Goal: Task Accomplishment & Management: Use online tool/utility

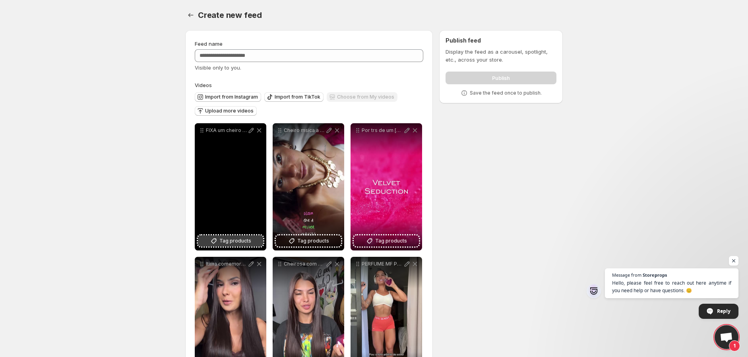
click at [236, 240] on span "Tag products" at bounding box center [235, 241] width 32 height 8
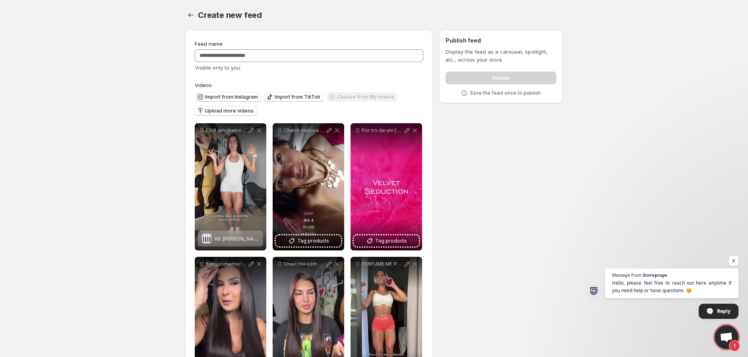
click at [510, 80] on div "Publish" at bounding box center [500, 76] width 111 height 16
click at [490, 78] on div "Publish" at bounding box center [500, 76] width 111 height 16
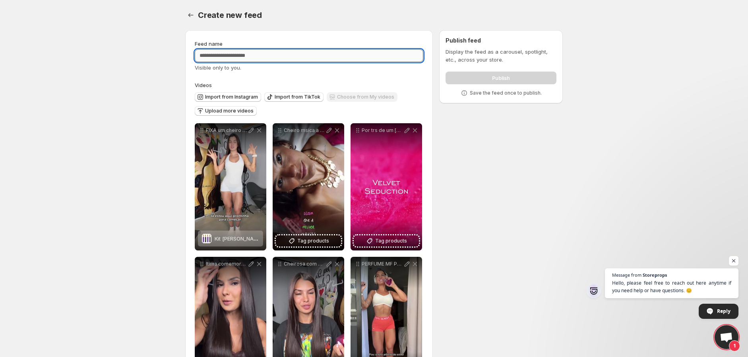
click at [301, 56] on input "Feed name" at bounding box center [309, 55] width 228 height 13
type input "*"
click at [542, 135] on div "**********" at bounding box center [371, 347] width 384 height 646
click at [346, 61] on input "*****" at bounding box center [309, 55] width 228 height 13
click at [295, 69] on div "Visible only to you." at bounding box center [309, 68] width 228 height 8
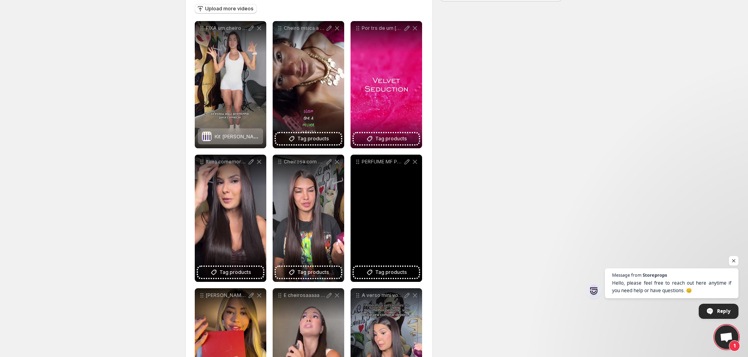
scroll to position [48, 0]
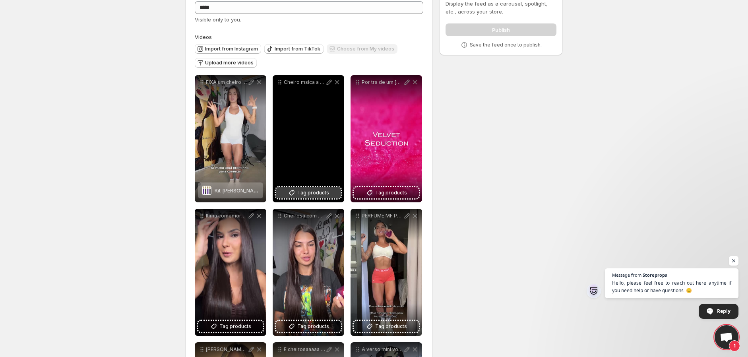
click at [306, 191] on span "Tag products" at bounding box center [313, 193] width 32 height 8
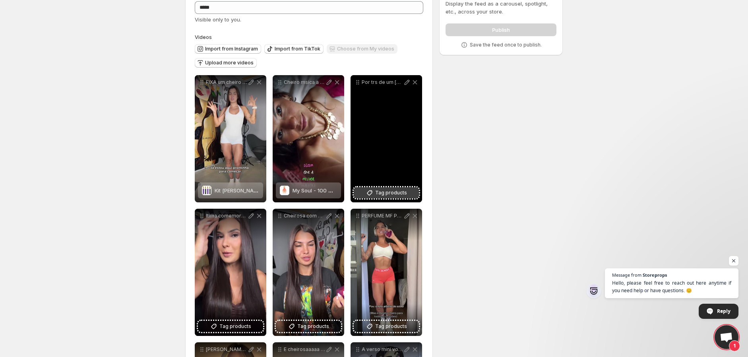
click at [393, 198] on button "Tag products" at bounding box center [386, 192] width 65 height 11
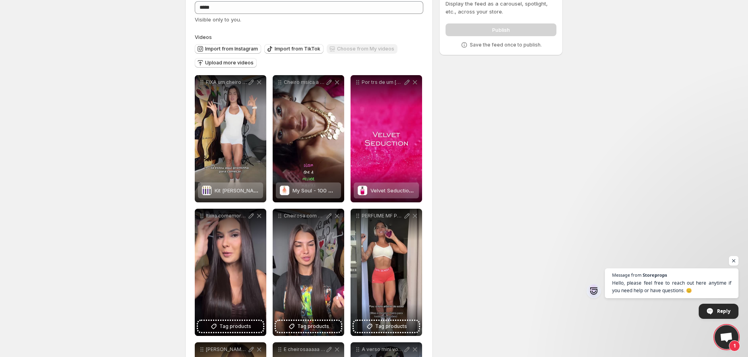
click at [517, 28] on div "Publish" at bounding box center [500, 28] width 111 height 16
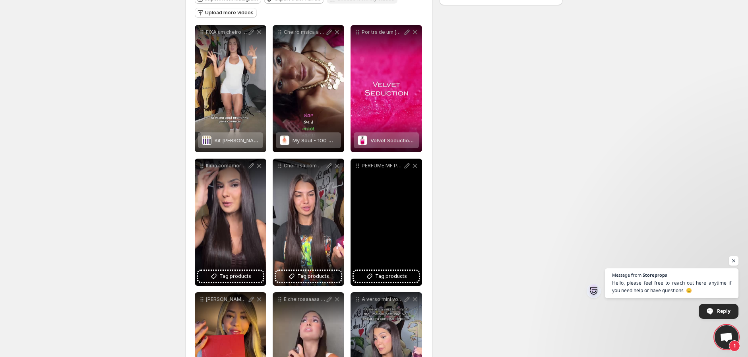
scroll to position [147, 0]
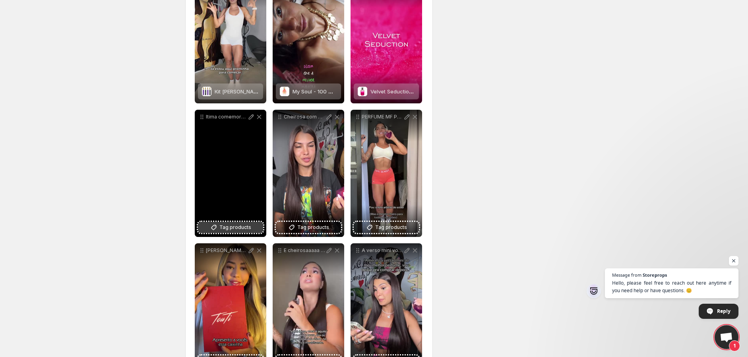
click at [237, 226] on span "Tag products" at bounding box center [235, 227] width 32 height 8
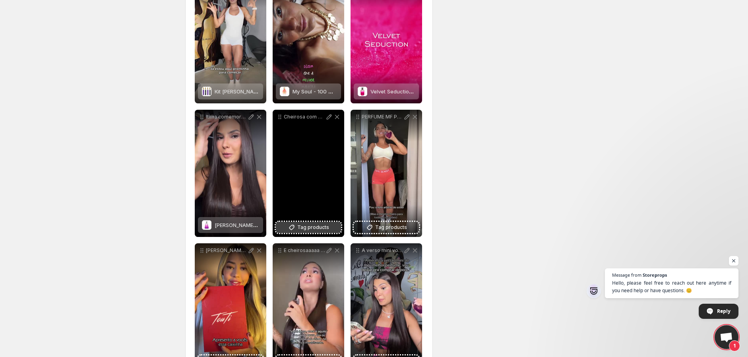
click at [316, 226] on span "Tag products" at bounding box center [313, 227] width 32 height 8
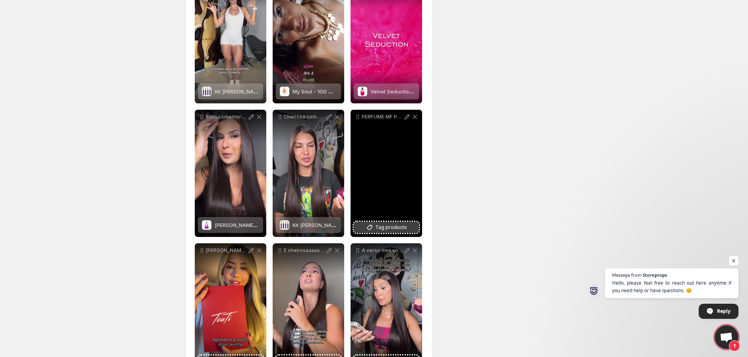
click at [386, 222] on button "Tag products" at bounding box center [386, 227] width 65 height 11
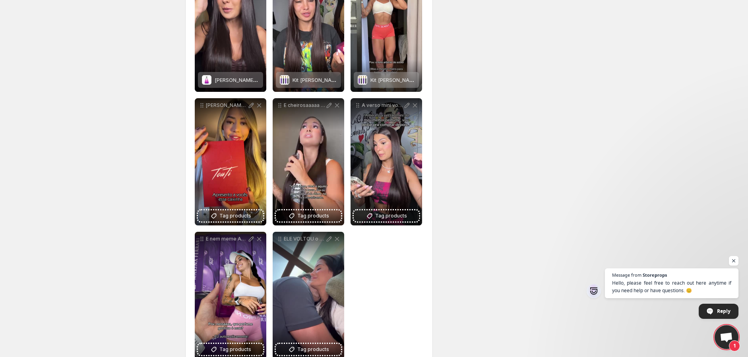
scroll to position [294, 0]
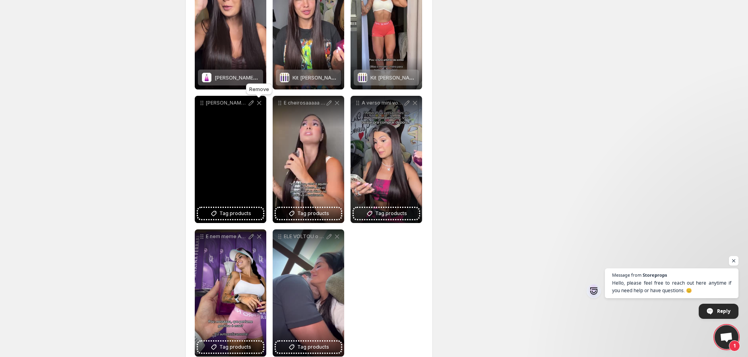
click at [259, 103] on icon at bounding box center [259, 103] width 4 height 4
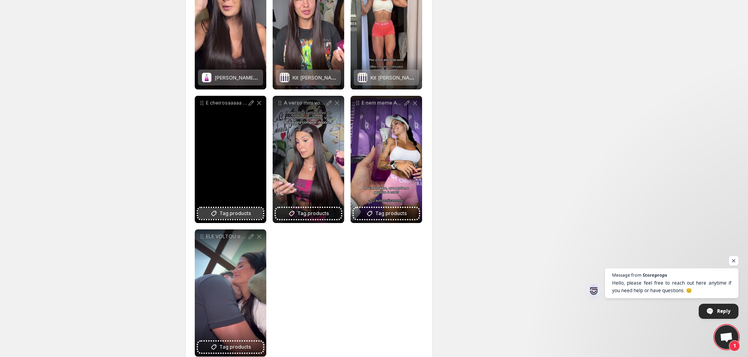
click at [236, 212] on span "Tag products" at bounding box center [235, 213] width 32 height 8
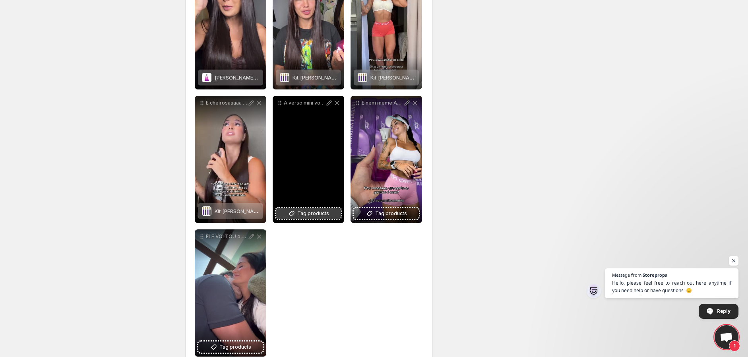
click at [318, 213] on span "Tag products" at bounding box center [313, 213] width 32 height 8
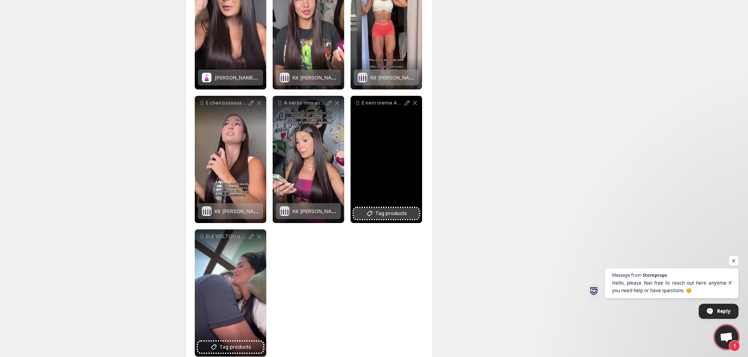
click at [385, 211] on span "Tag products" at bounding box center [391, 213] width 32 height 8
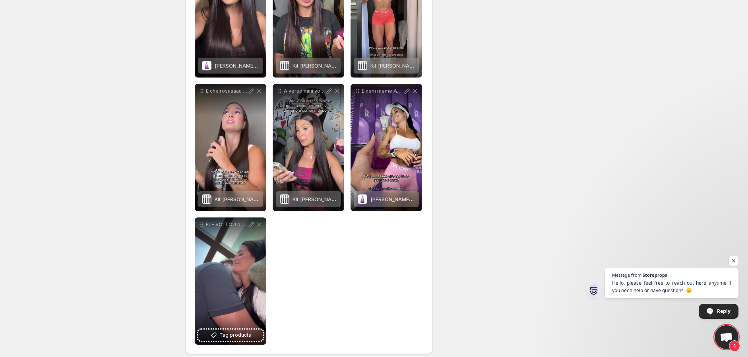
scroll to position [313, 0]
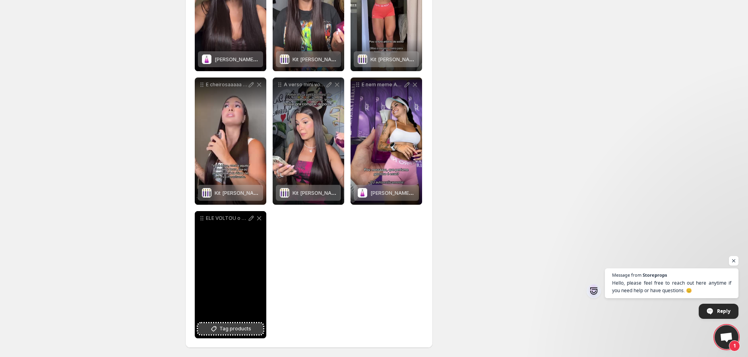
click at [240, 329] on span "Tag products" at bounding box center [235, 329] width 32 height 8
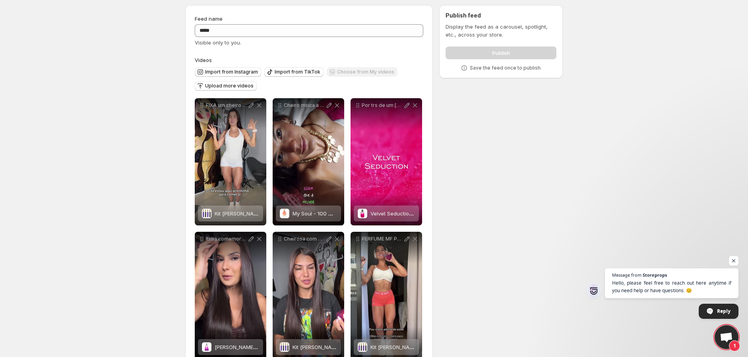
scroll to position [29, 0]
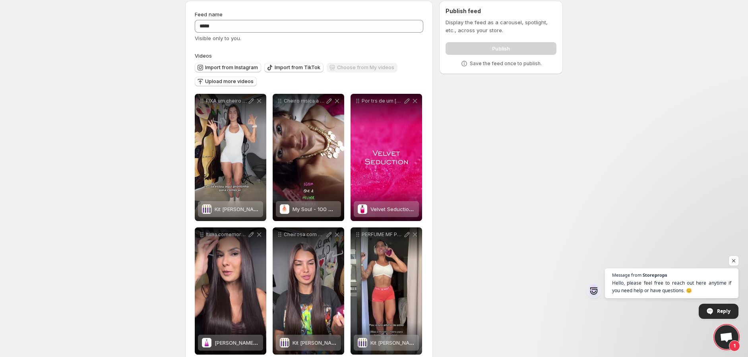
click at [492, 48] on div "Publish" at bounding box center [500, 47] width 111 height 16
click at [734, 261] on span "Open chat" at bounding box center [734, 261] width 10 height 10
click at [238, 24] on input "*****" at bounding box center [309, 26] width 228 height 13
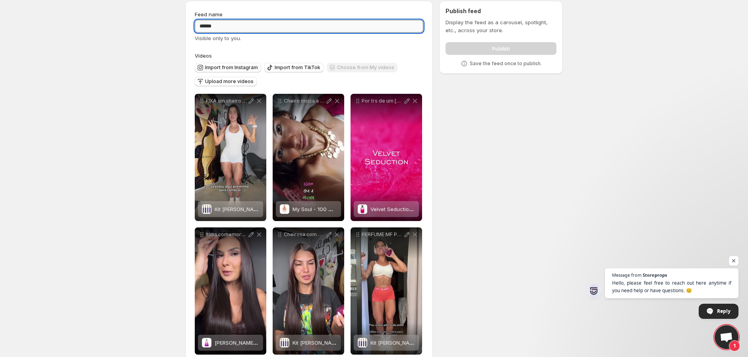
type input "*****"
click at [584, 112] on body "**********" at bounding box center [374, 149] width 748 height 357
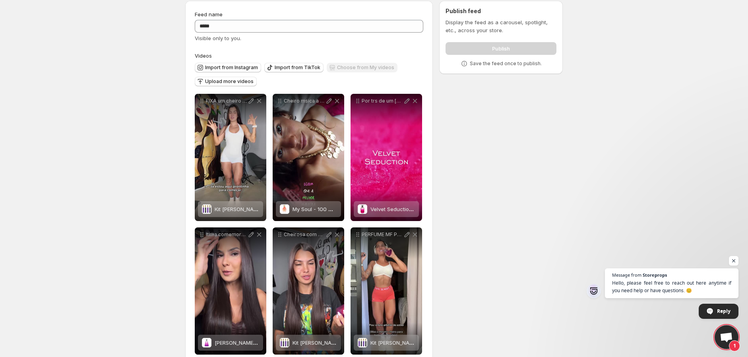
click at [523, 45] on div "Publish" at bounding box center [500, 47] width 111 height 16
click at [507, 53] on div "Publish" at bounding box center [500, 47] width 111 height 16
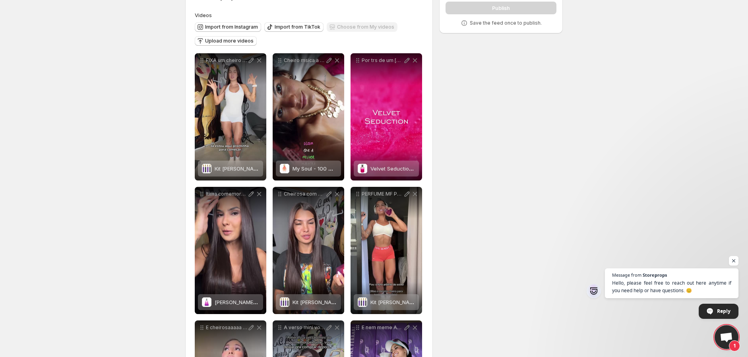
scroll to position [0, 0]
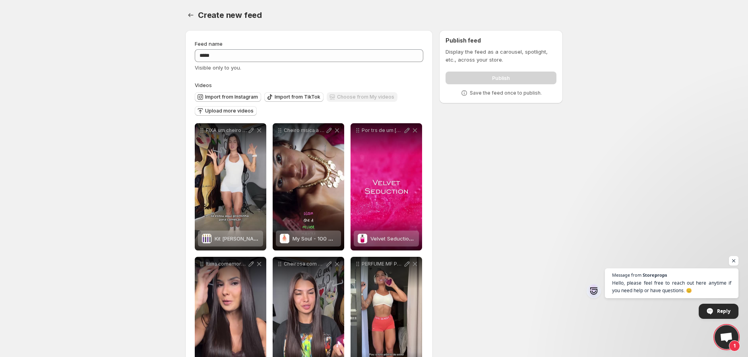
click at [511, 79] on div "Publish" at bounding box center [500, 76] width 111 height 16
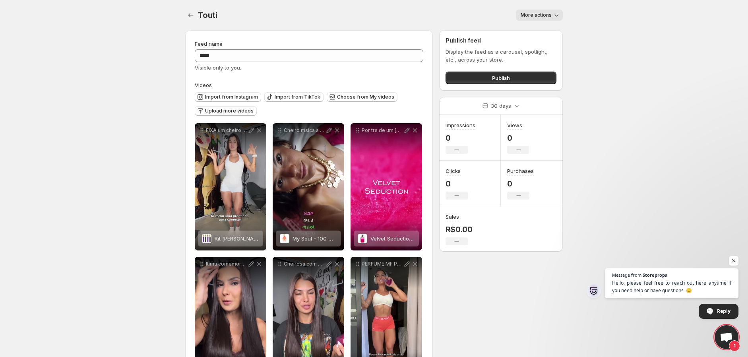
click at [551, 12] on span "More actions" at bounding box center [536, 15] width 31 height 6
click at [612, 90] on body "**********" at bounding box center [374, 178] width 748 height 357
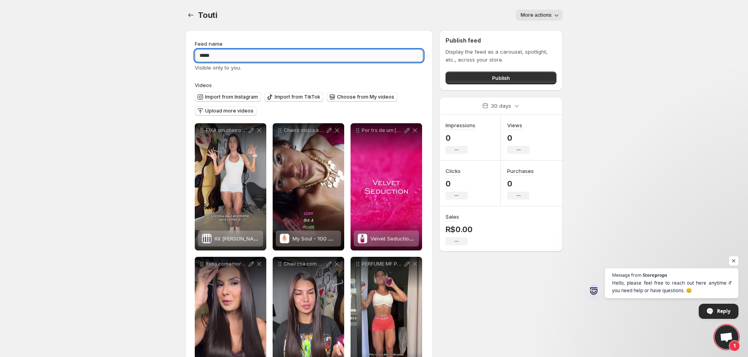
click at [246, 52] on input "*****" at bounding box center [309, 55] width 228 height 13
type input "**********"
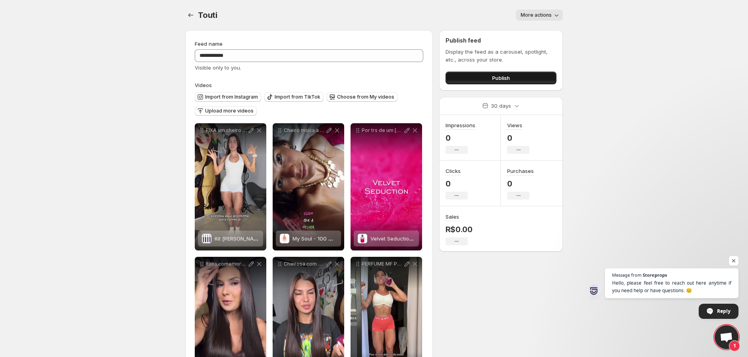
click at [507, 77] on span "Publish" at bounding box center [501, 78] width 18 height 8
click at [513, 74] on button "Publish" at bounding box center [500, 78] width 111 height 13
click at [503, 77] on span "Publish" at bounding box center [501, 78] width 18 height 8
click at [506, 77] on span "Publish" at bounding box center [501, 78] width 18 height 8
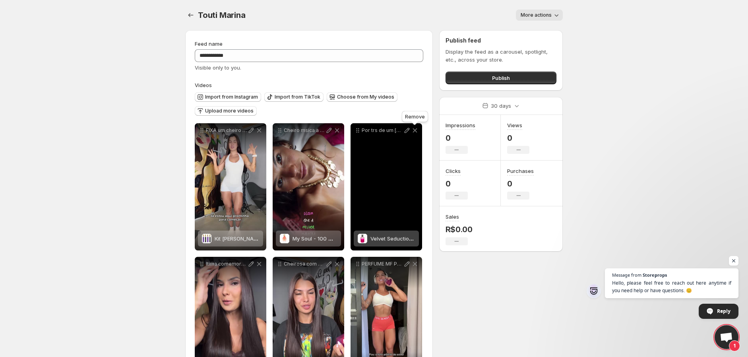
click at [415, 129] on icon at bounding box center [415, 130] width 8 height 8
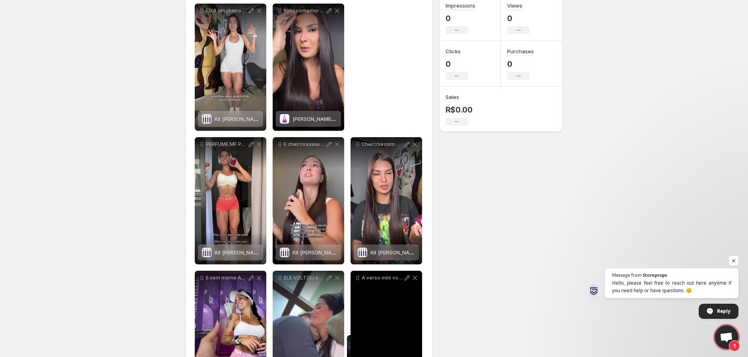
scroll to position [180, 0]
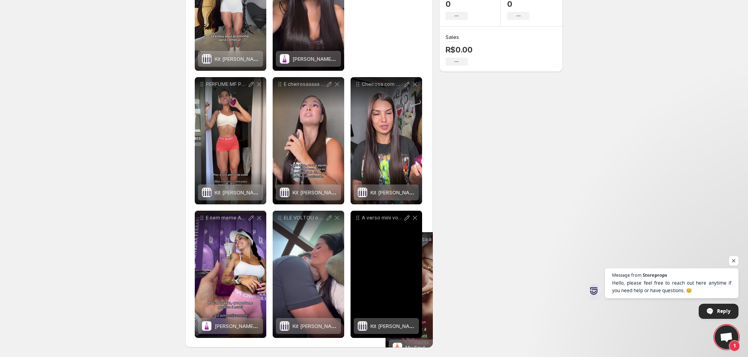
drag, startPoint x: 281, startPoint y: 130, endPoint x: 394, endPoint y: 232, distance: 153.0
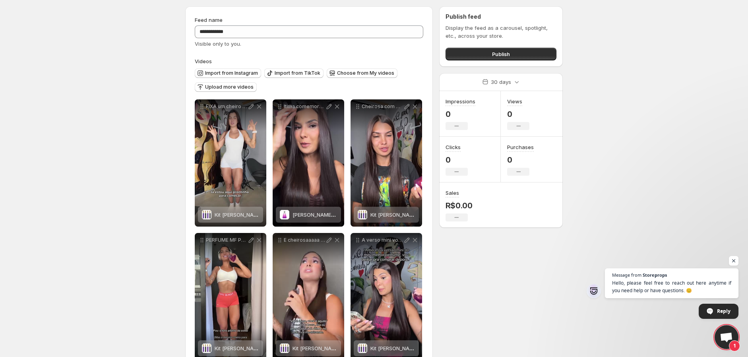
scroll to position [0, 0]
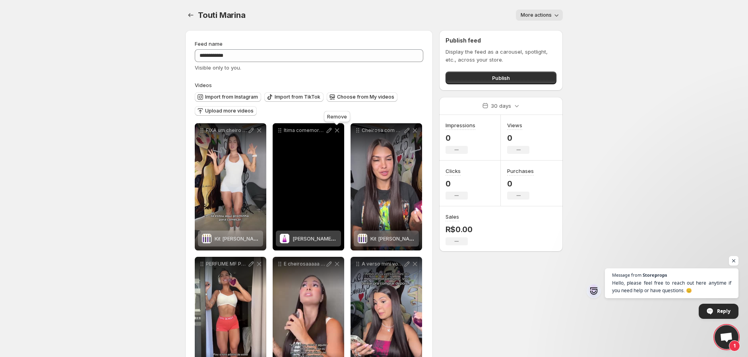
click at [337, 130] on icon at bounding box center [337, 130] width 8 height 8
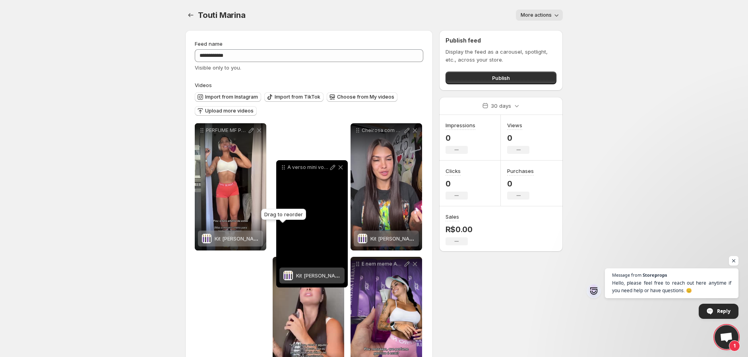
drag, startPoint x: 280, startPoint y: 265, endPoint x: 284, endPoint y: 168, distance: 96.2
click at [284, 168] on icon at bounding box center [283, 167] width 8 height 8
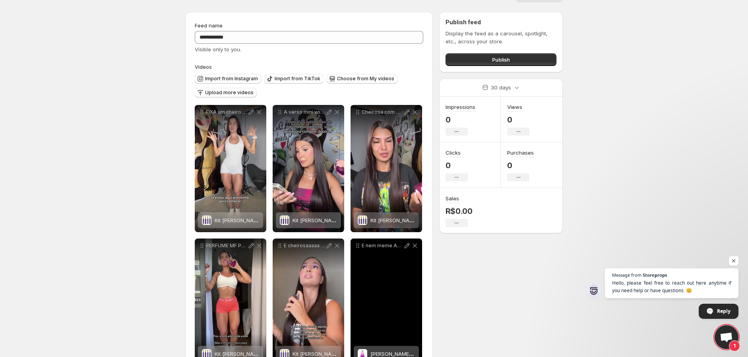
scroll to position [15, 0]
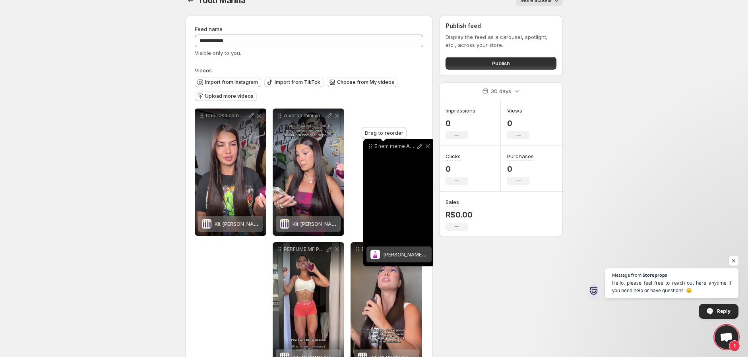
drag, startPoint x: 358, startPoint y: 250, endPoint x: 371, endPoint y: 147, distance: 103.7
click at [371, 147] on icon at bounding box center [370, 146] width 8 height 8
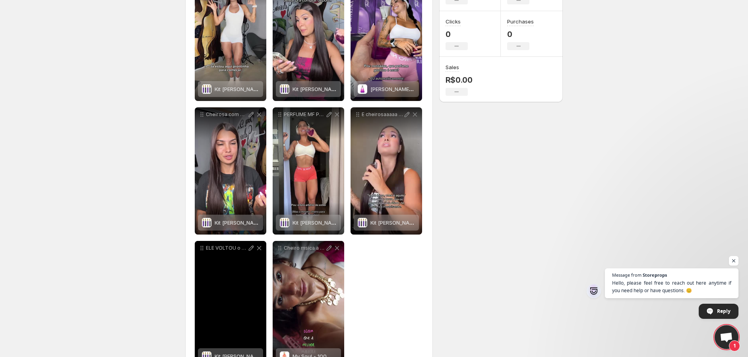
scroll to position [134, 0]
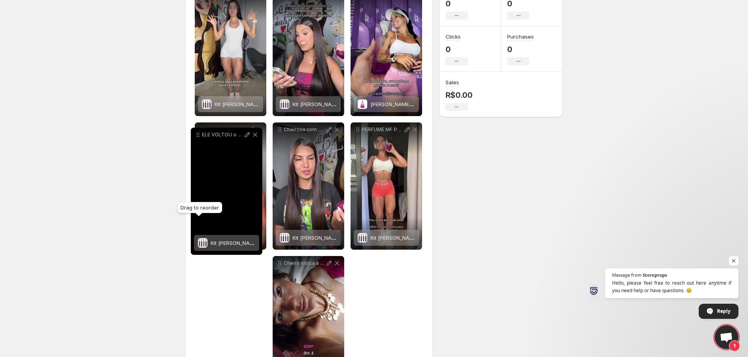
drag, startPoint x: 202, startPoint y: 264, endPoint x: 198, endPoint y: 136, distance: 128.4
click at [198, 136] on icon at bounding box center [198, 135] width 8 height 8
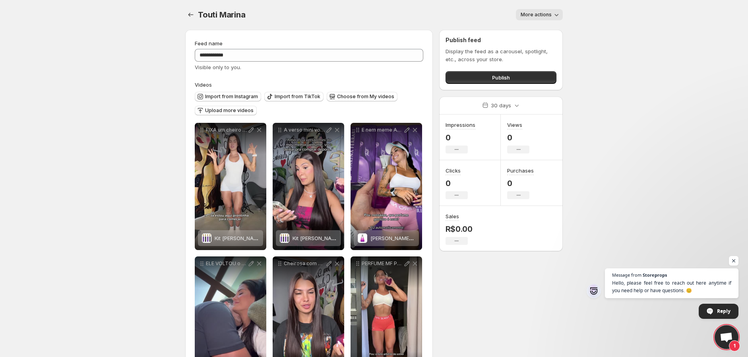
scroll to position [0, 0]
click at [487, 77] on button "Publish" at bounding box center [500, 78] width 111 height 13
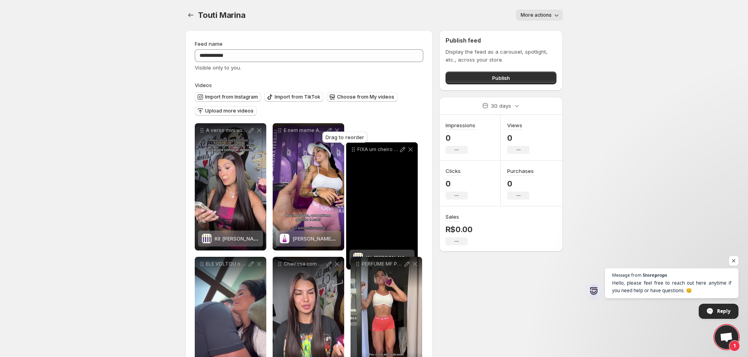
drag, startPoint x: 203, startPoint y: 130, endPoint x: 355, endPoint y: 149, distance: 153.0
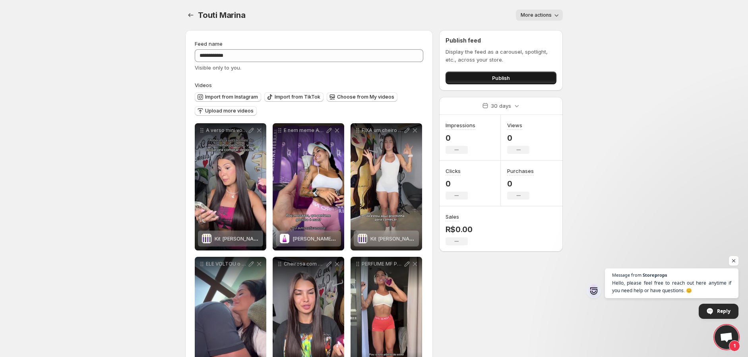
click at [496, 77] on span "Publish" at bounding box center [501, 78] width 18 height 8
click at [503, 77] on span "Publish" at bounding box center [501, 78] width 18 height 8
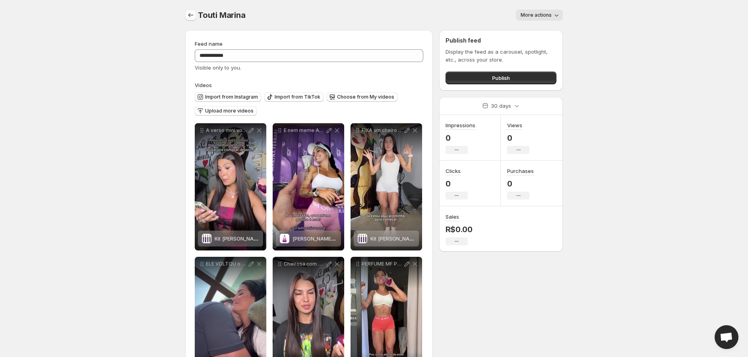
click at [190, 17] on icon "Settings" at bounding box center [191, 15] width 8 height 8
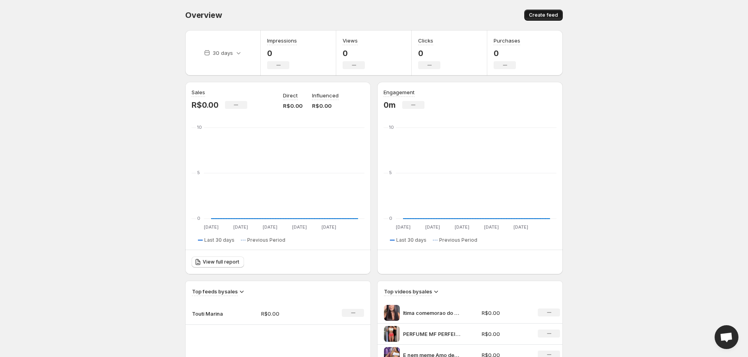
click at [543, 14] on span "Create feed" at bounding box center [543, 15] width 29 height 6
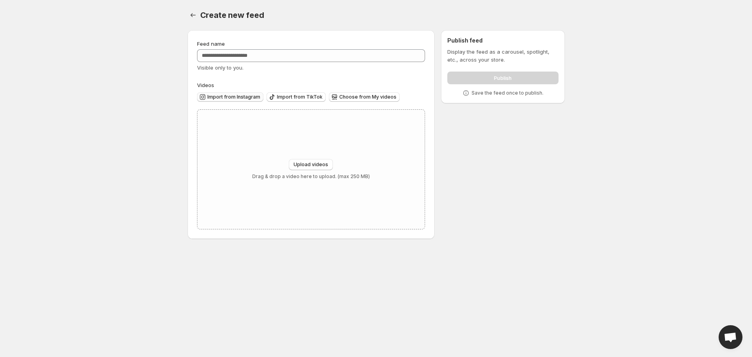
click at [228, 95] on span "Import from Instagram" at bounding box center [233, 97] width 53 height 6
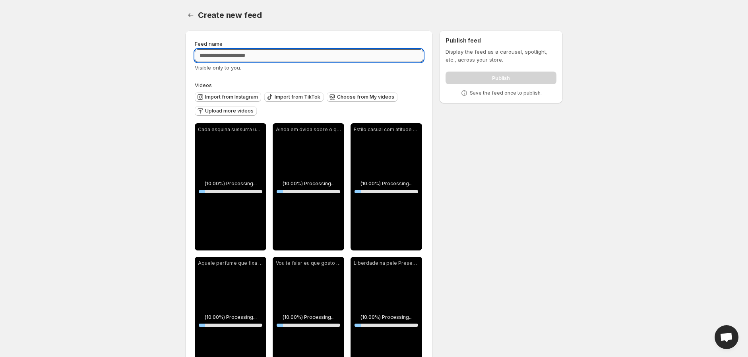
click at [316, 55] on input "Feed name" at bounding box center [309, 55] width 228 height 13
type input "*****"
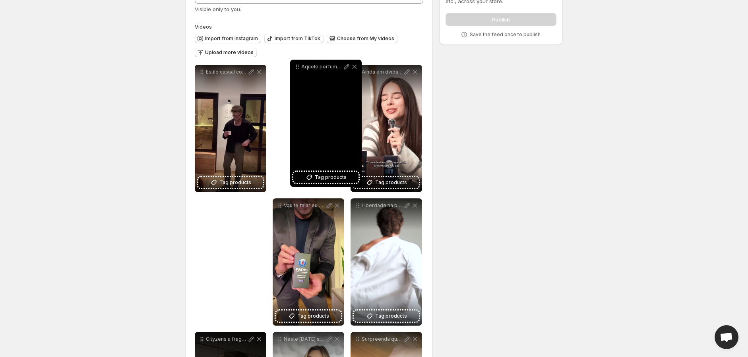
scroll to position [53, 0]
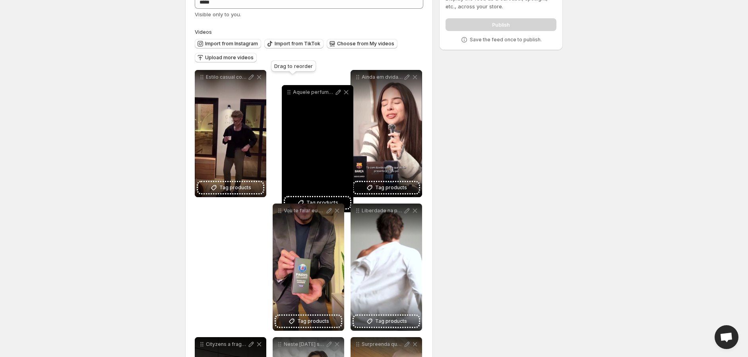
drag, startPoint x: 204, startPoint y: 175, endPoint x: 288, endPoint y: 93, distance: 117.5
click at [288, 93] on icon at bounding box center [289, 92] width 8 height 8
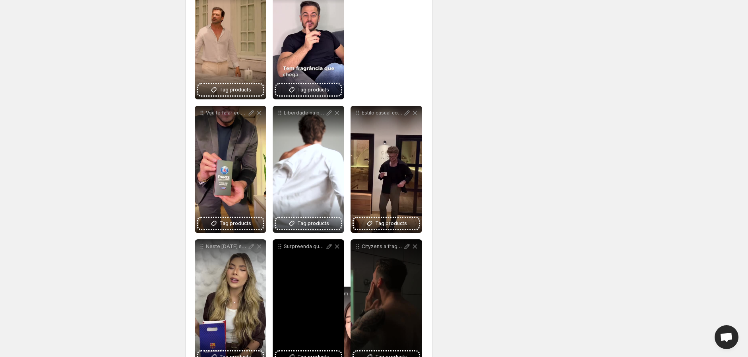
drag, startPoint x: 358, startPoint y: 78, endPoint x: 322, endPoint y: 321, distance: 245.5
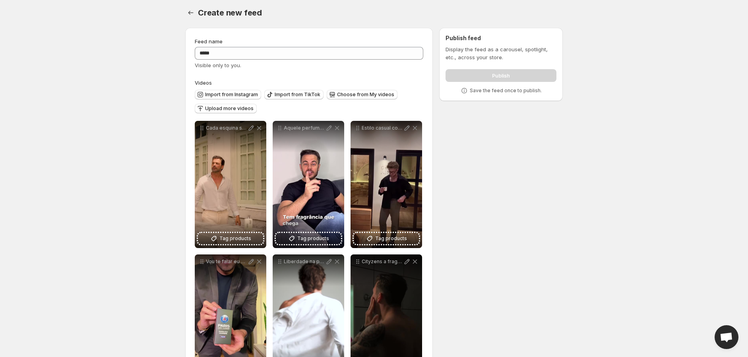
scroll to position [0, 0]
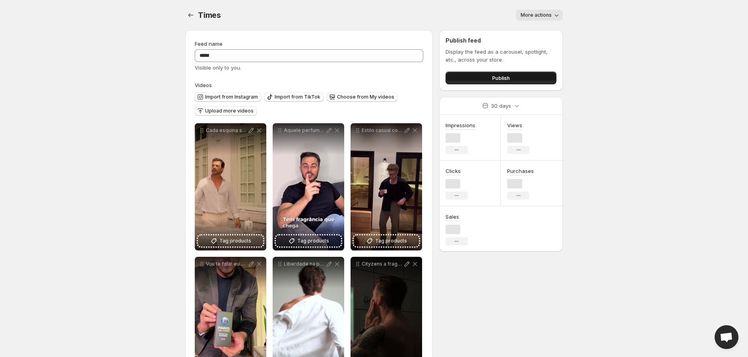
click at [503, 77] on span "Publish" at bounding box center [501, 78] width 18 height 8
